Goal: Find specific page/section: Find specific page/section

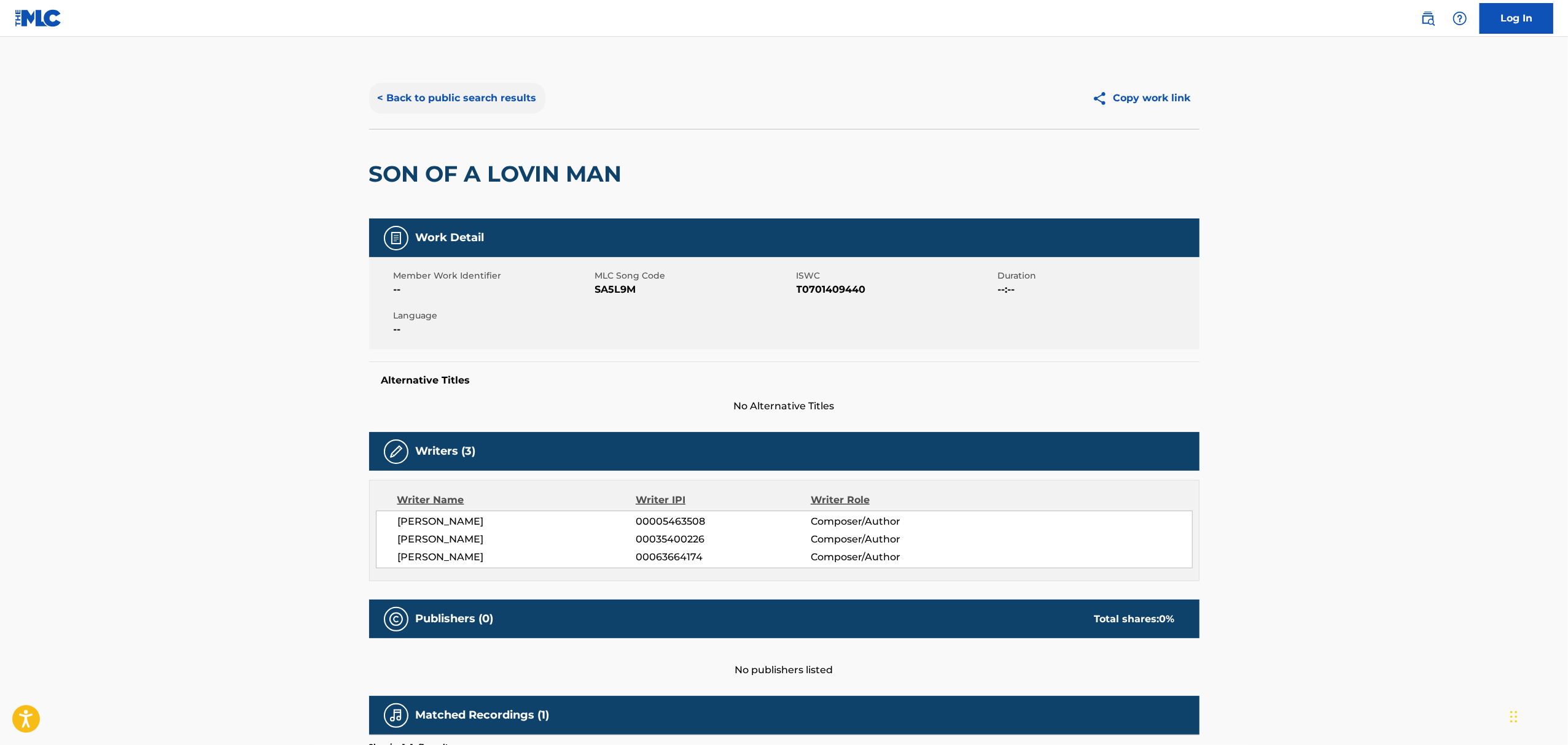
click at [444, 106] on button "< Back to public search results" at bounding box center [457, 98] width 176 height 31
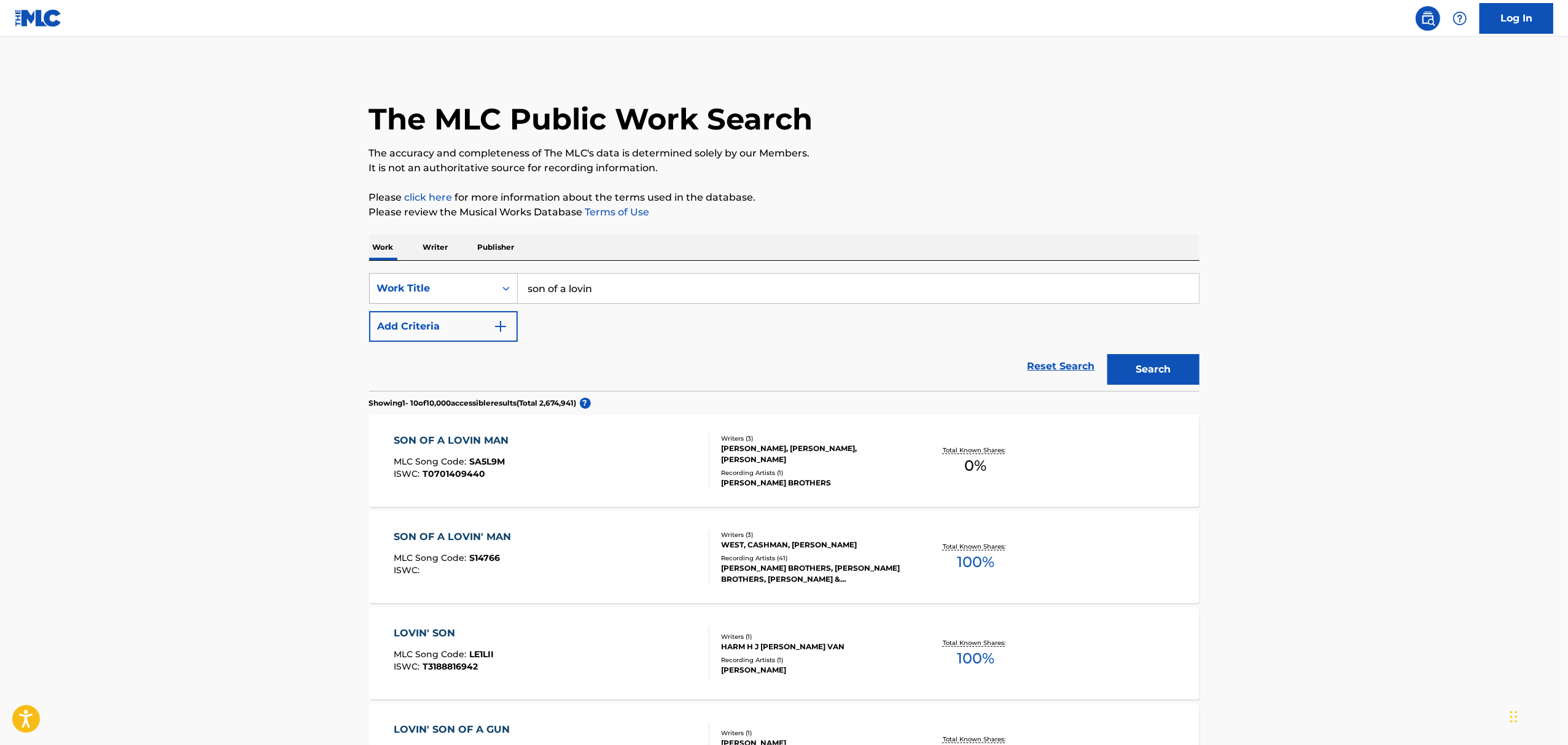
drag, startPoint x: 600, startPoint y: 290, endPoint x: 467, endPoint y: 300, distance: 133.4
click at [467, 300] on div "SearchWithCriteriaa4159f94-b883-4e70-a02d-415580e75b99 Work Title son of a lovin" at bounding box center [784, 288] width 830 height 31
type input "SOONER OR LATER"
click at [506, 319] on img "Search Form" at bounding box center [501, 327] width 15 height 15
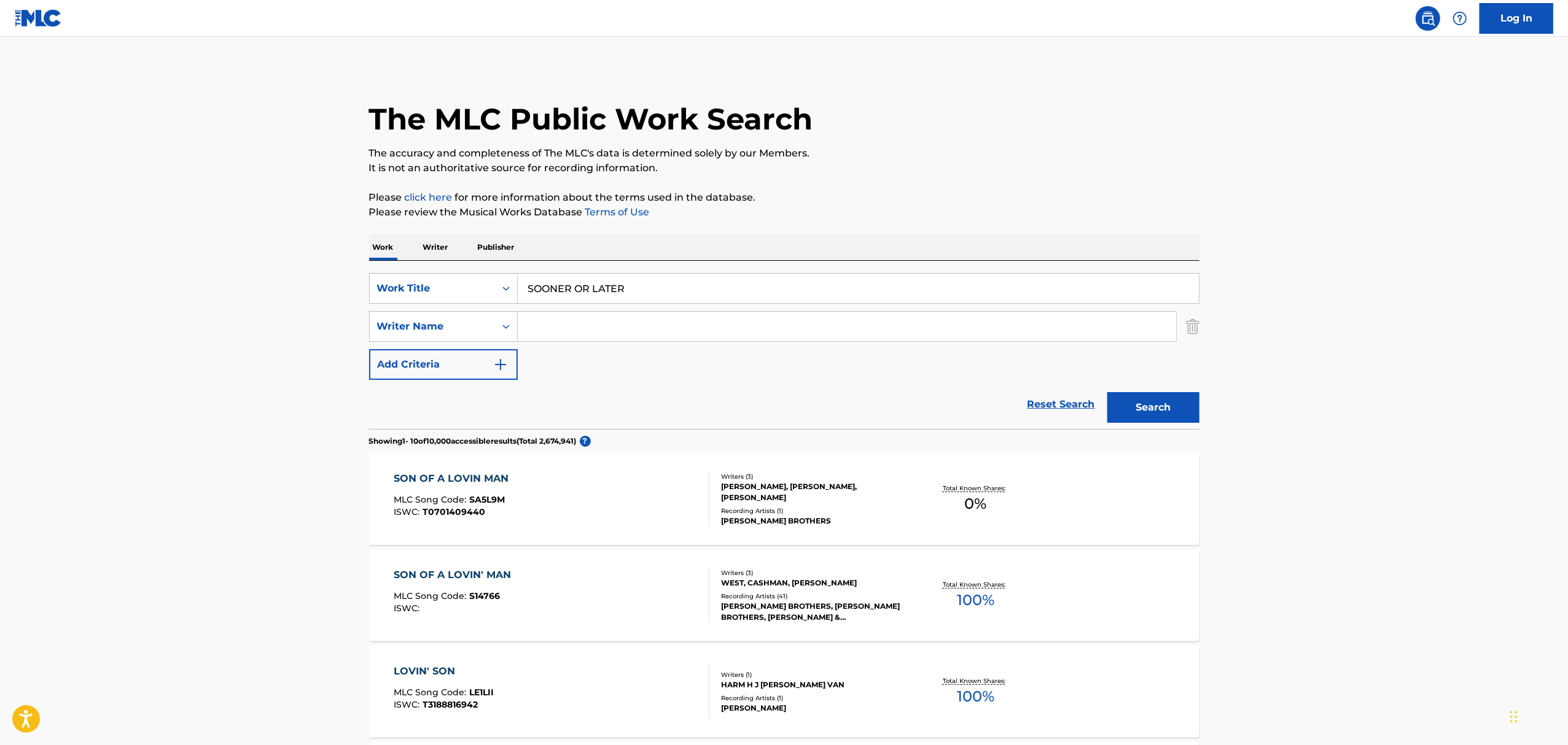
click at [553, 328] on input "Search Form" at bounding box center [847, 326] width 658 height 29
type input "[PERSON_NAME]"
click at [1108, 392] on button "Search" at bounding box center [1154, 407] width 92 height 31
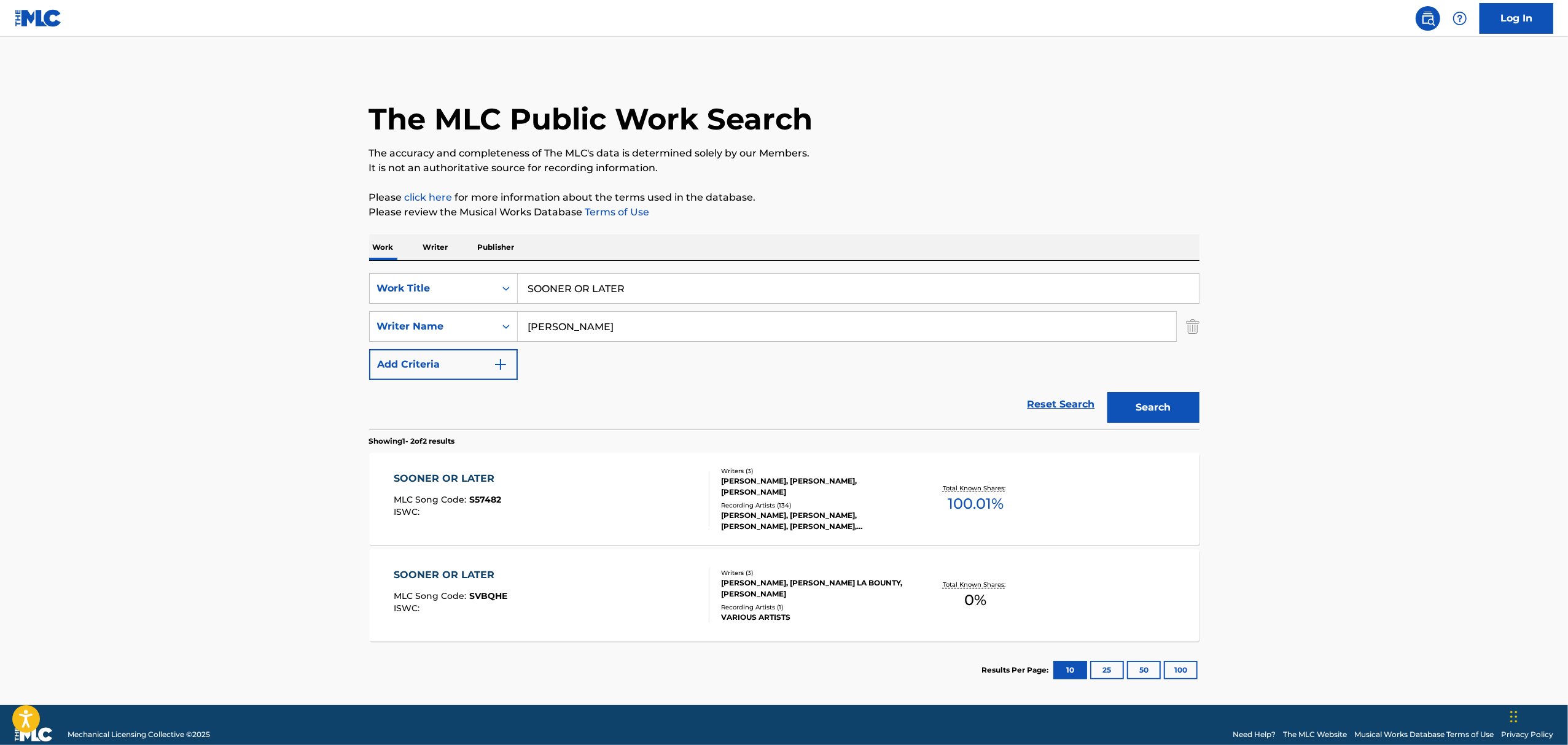
click at [428, 482] on div "SOONER OR LATER" at bounding box center [448, 479] width 107 height 15
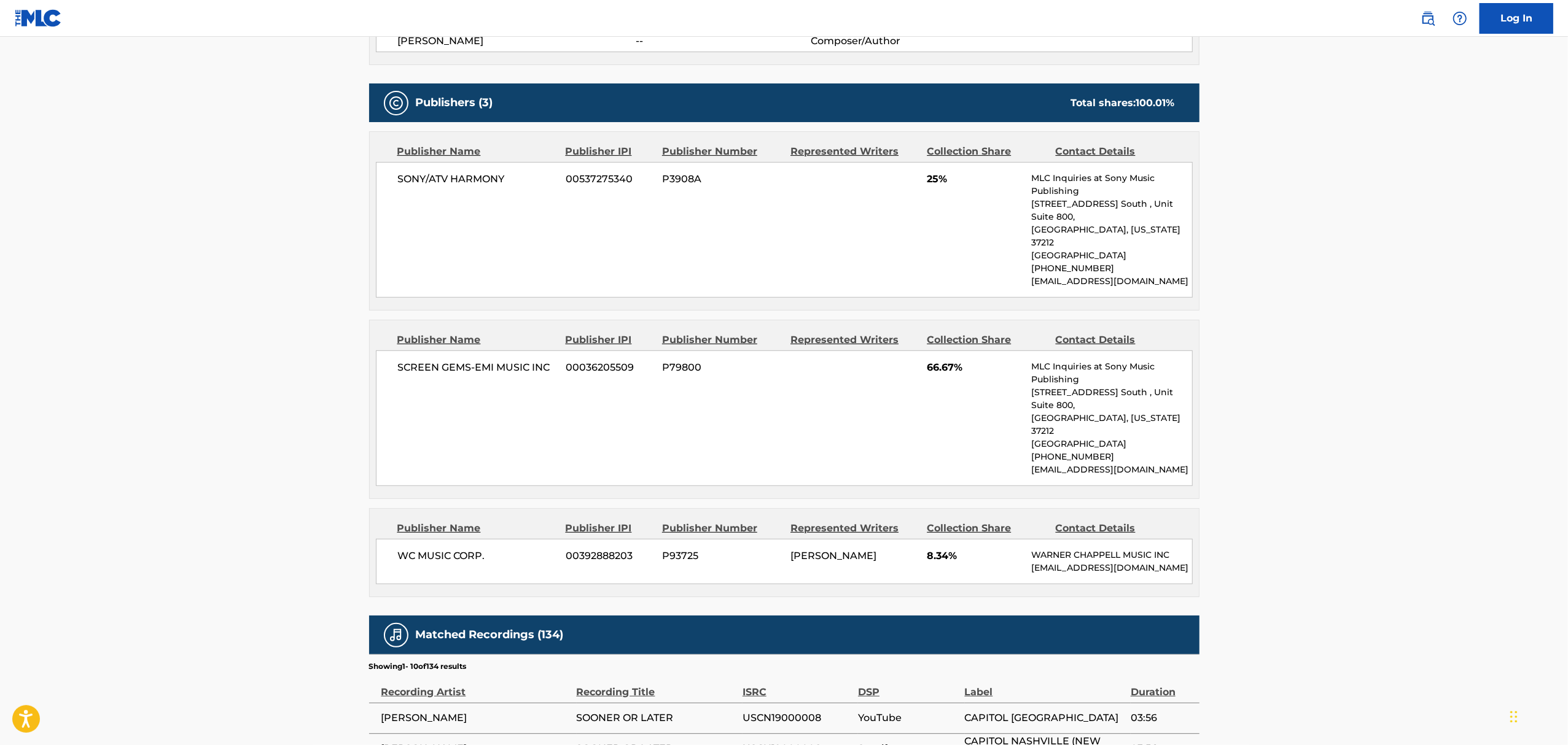
scroll to position [491, 0]
